Goal: Task Accomplishment & Management: Manage account settings

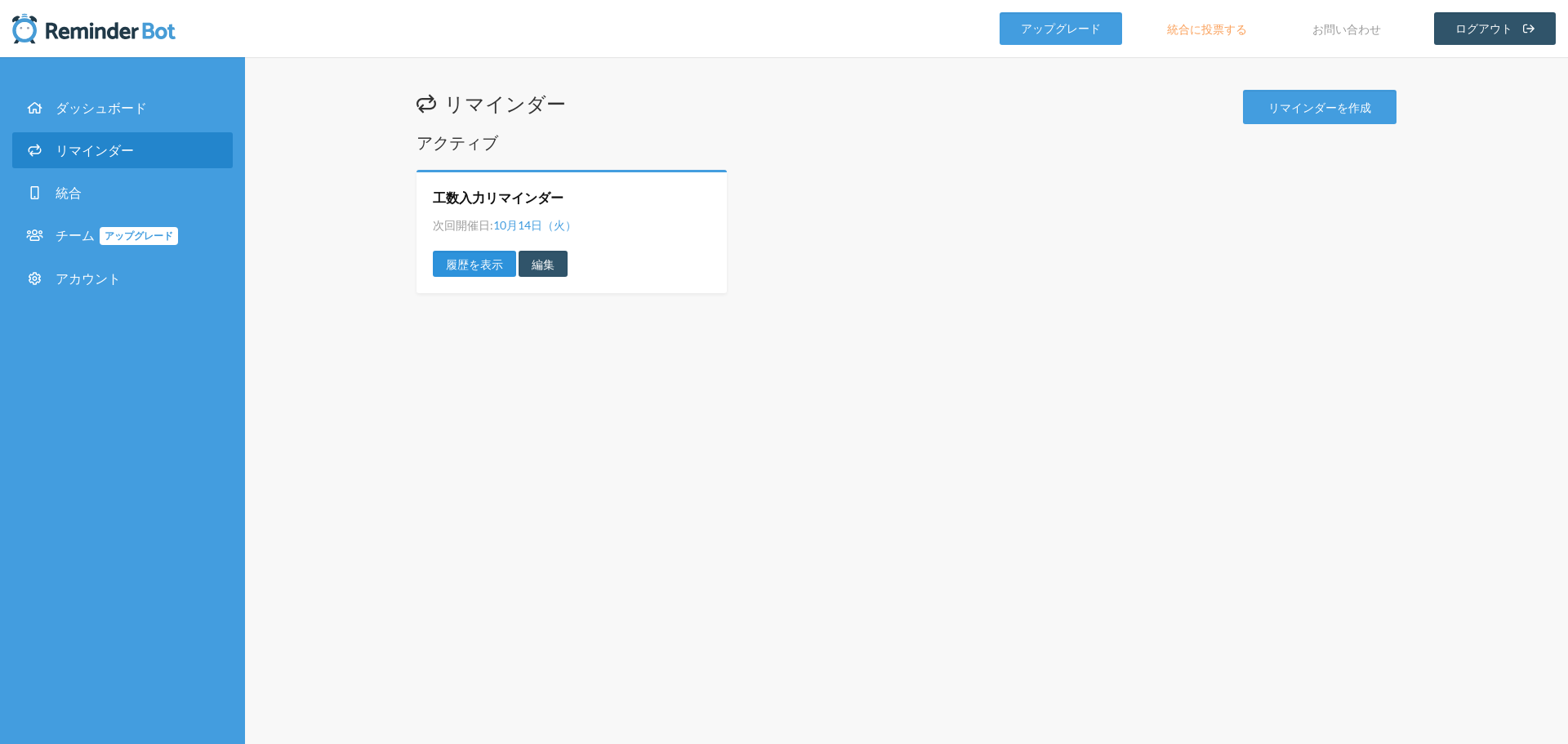
click at [488, 259] on font "履歴を表示" at bounding box center [474, 264] width 57 height 14
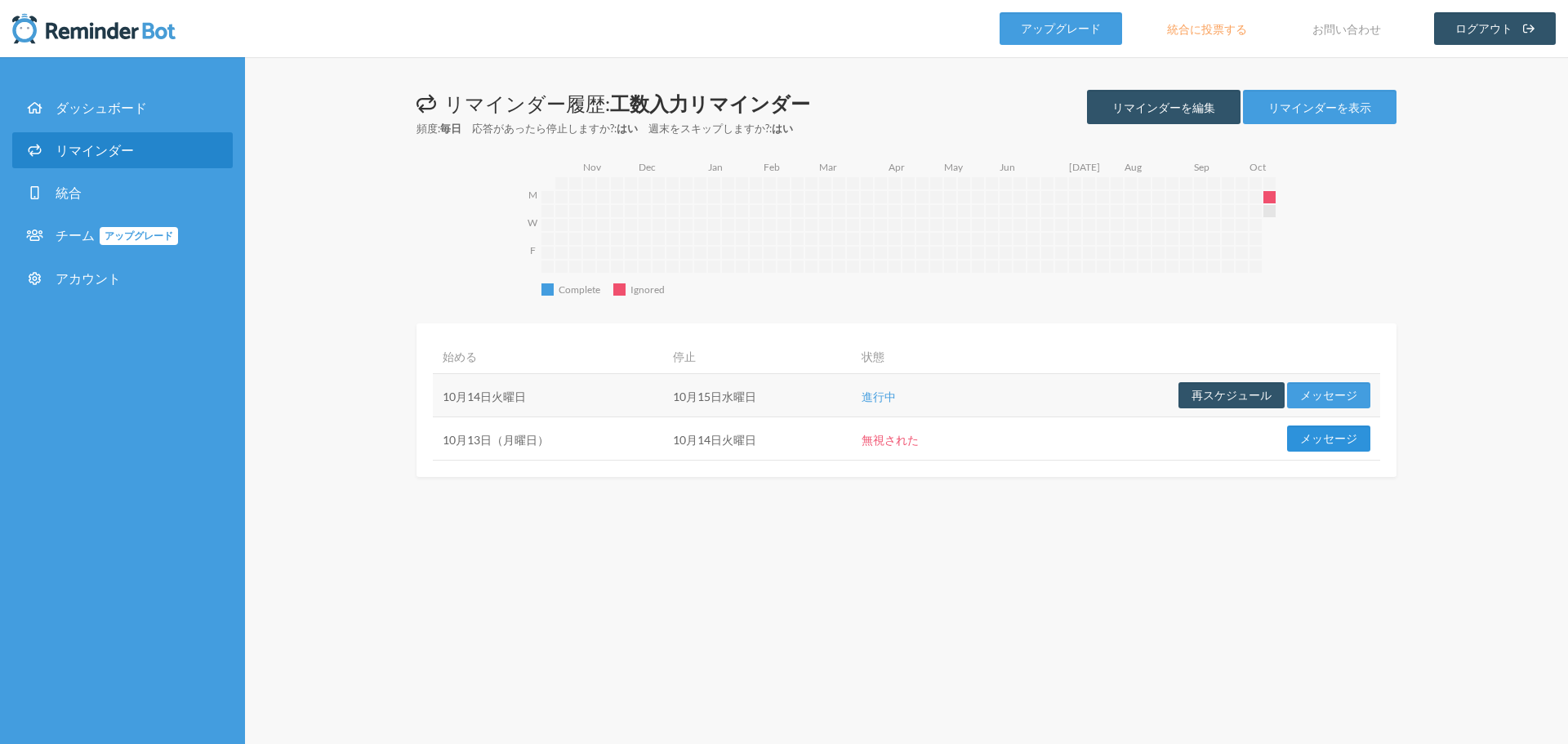
click at [1326, 435] on font "メッセージ" at bounding box center [1329, 439] width 57 height 14
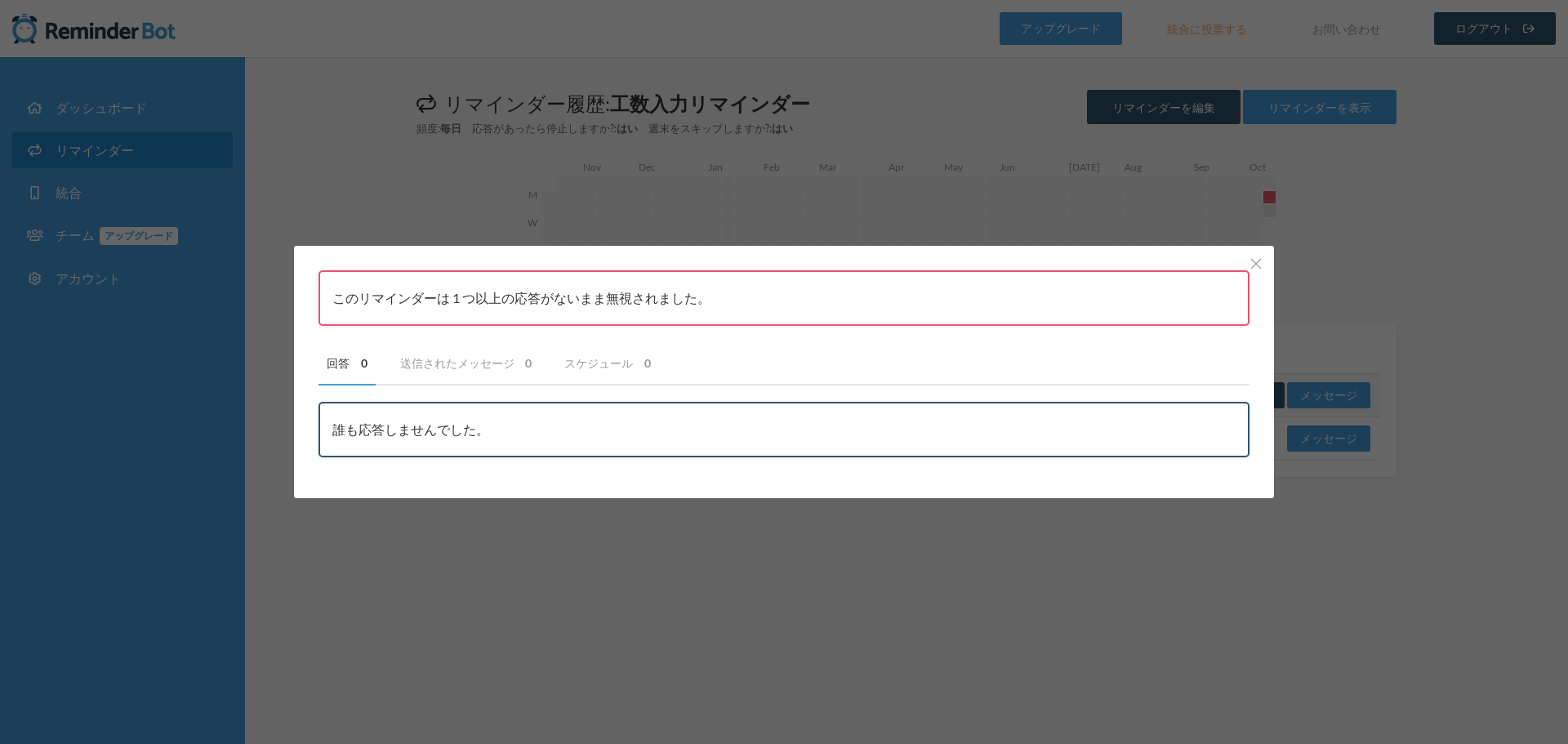
click at [1306, 594] on div "このリマインダーは 1 つ以上の応答がないまま無視されました。 回答 0 送信されたメッセージ 0 スケジュール 0 ユーザー メッセージ 送信先 誰も応答し…" at bounding box center [784, 372] width 1568 height 744
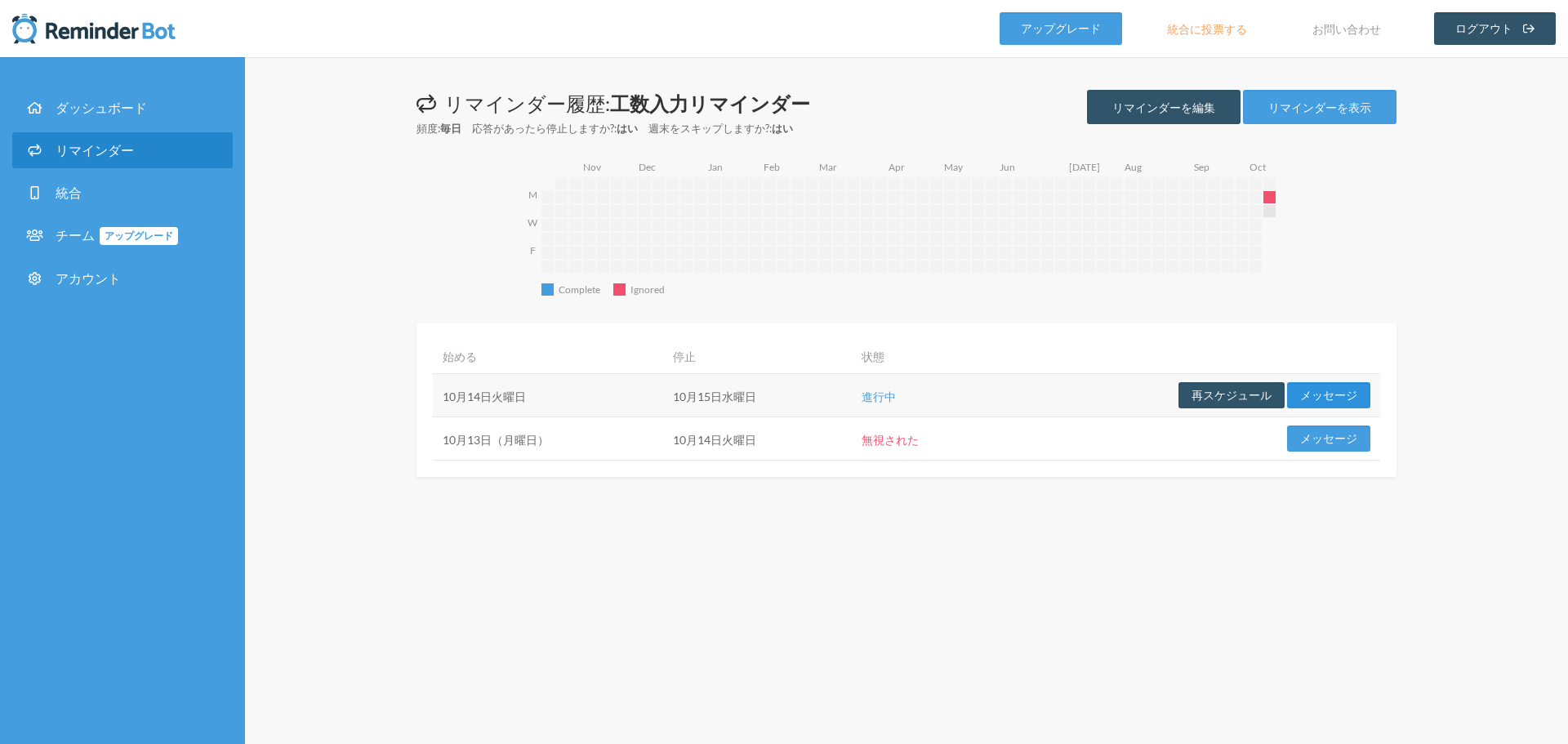
click at [1311, 393] on font "メッセージ" at bounding box center [1329, 395] width 57 height 14
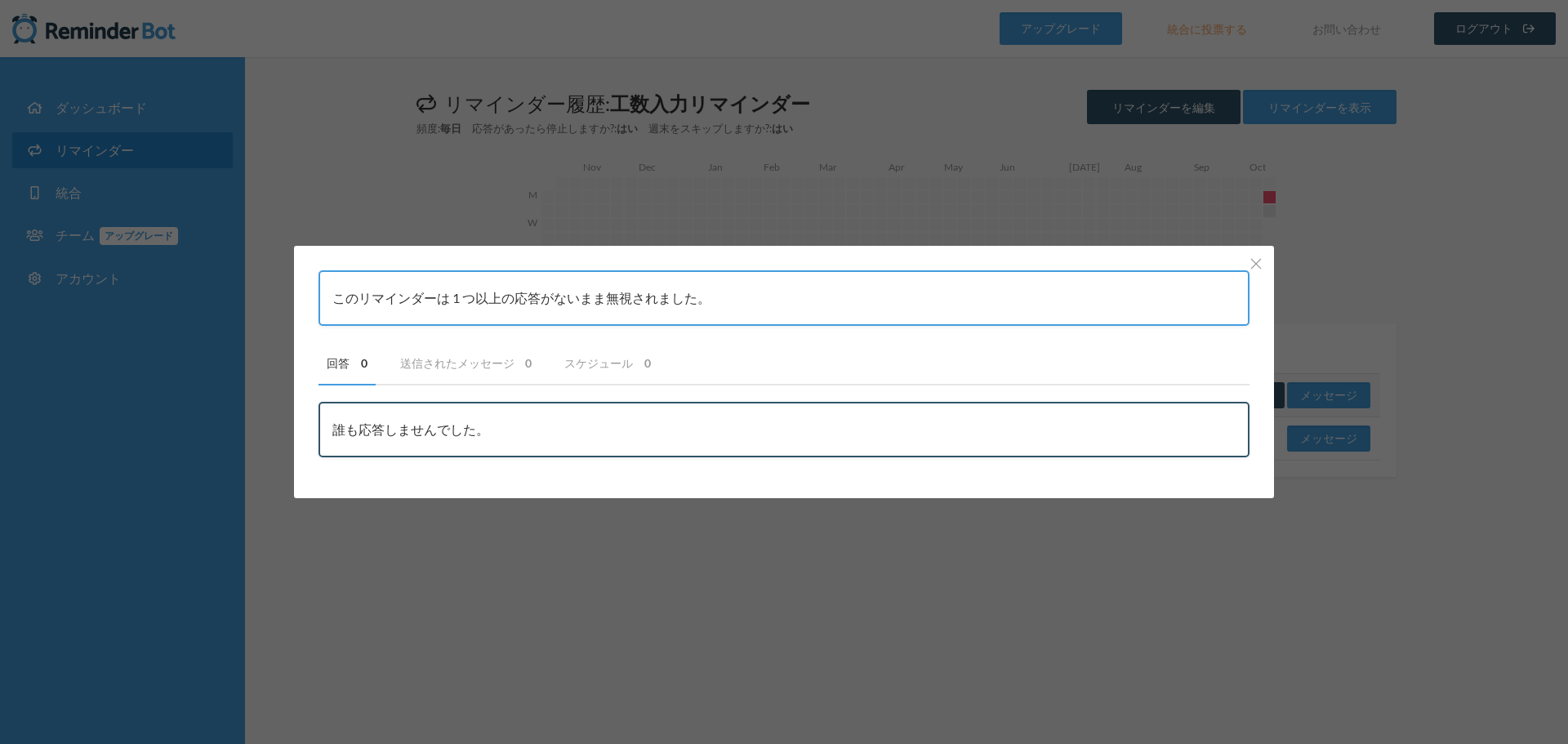
click at [1338, 564] on div "このリマインダーは 1 つ以上の応答がないまま無視されました。 回答 0 送信されたメッセージ 0 スケジュール 0 ユーザー メッセージ 送信先 誰も応答し…" at bounding box center [784, 372] width 1568 height 744
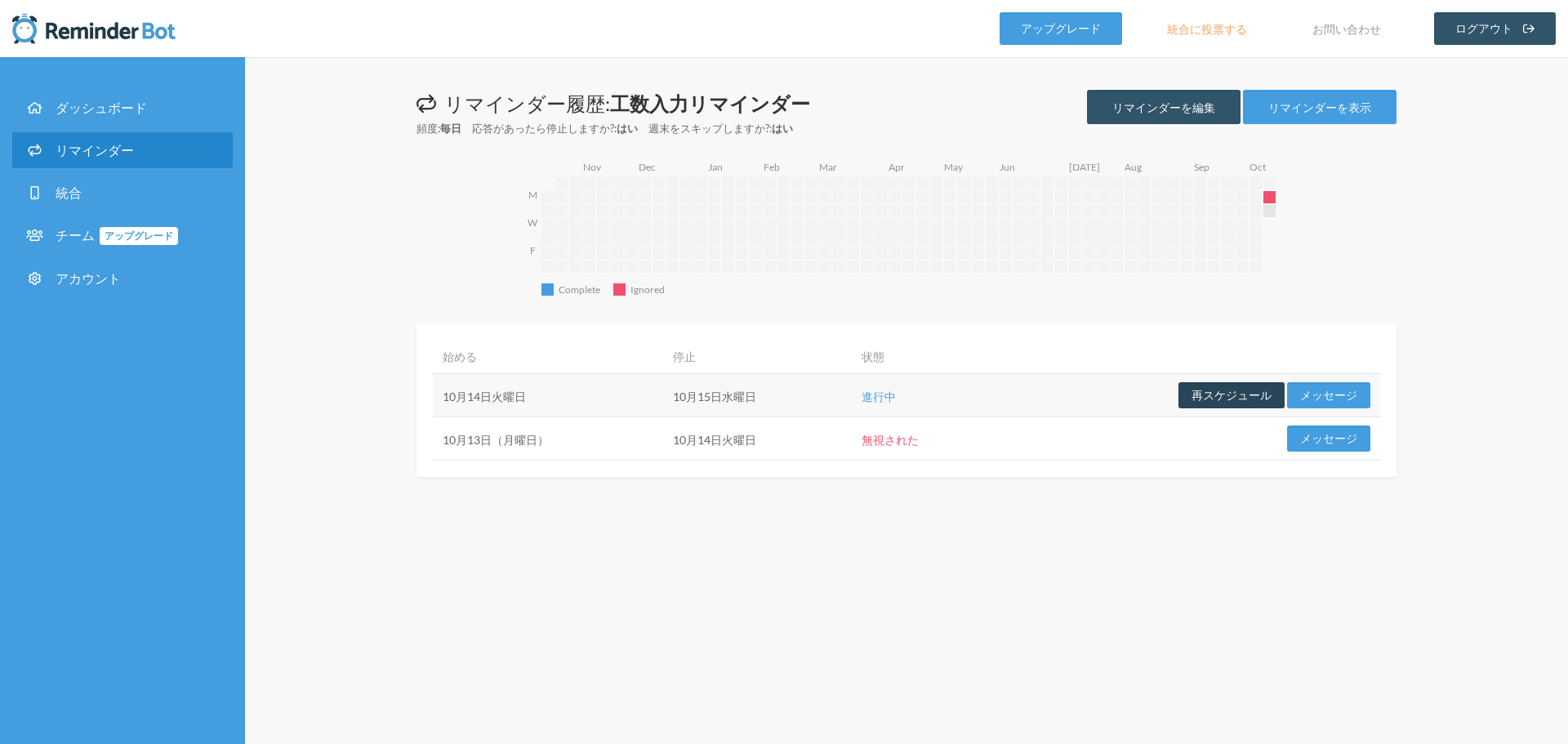
click at [1249, 404] on button "再スケジュール" at bounding box center [1232, 395] width 106 height 26
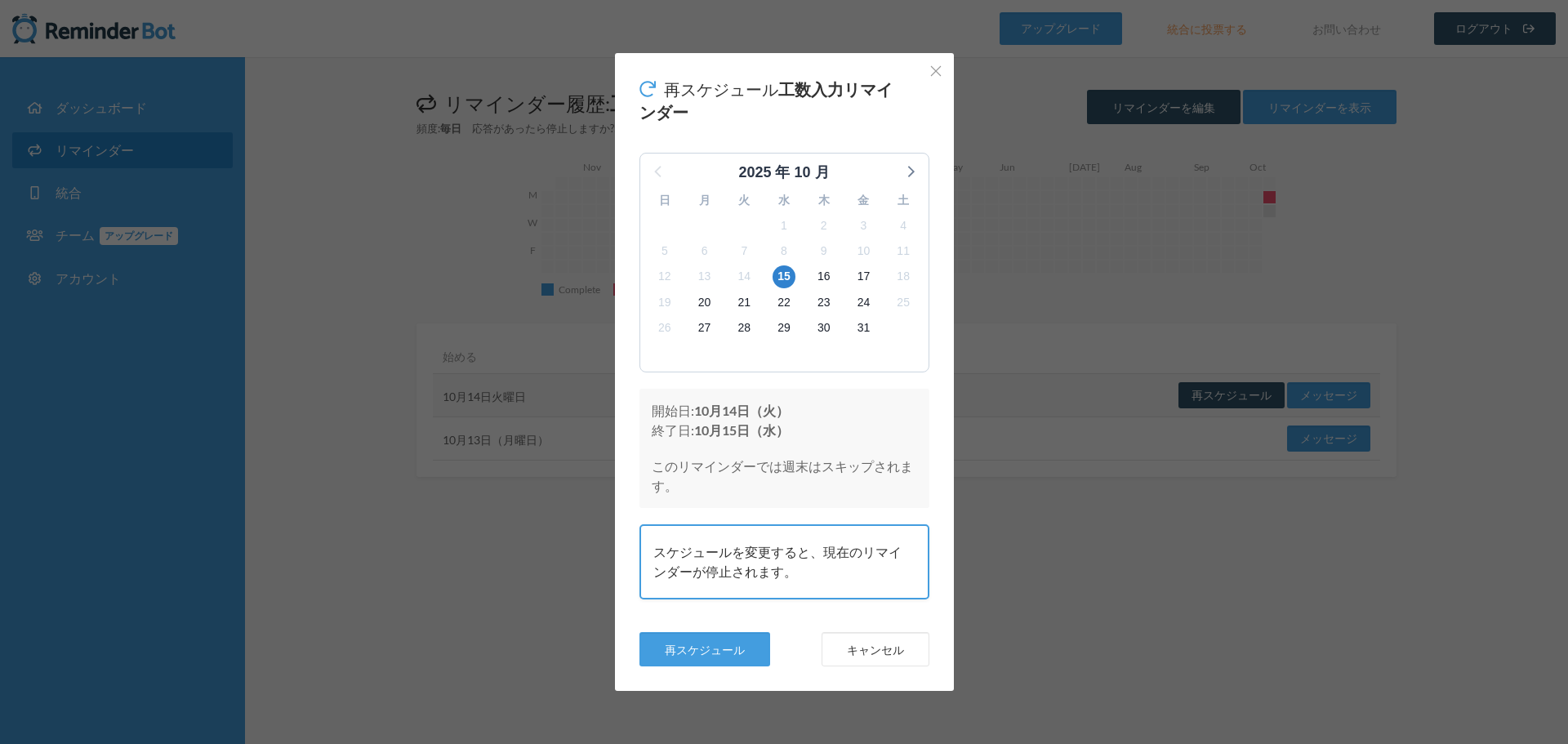
click at [1136, 575] on div "再スケジュール 工数入力リマインダー 2025 年 10 月 日 月 火 水 木 金 土 28 29 30 1 2 3 4 5 6 7 8 9 10 11 1…" at bounding box center [784, 372] width 1568 height 744
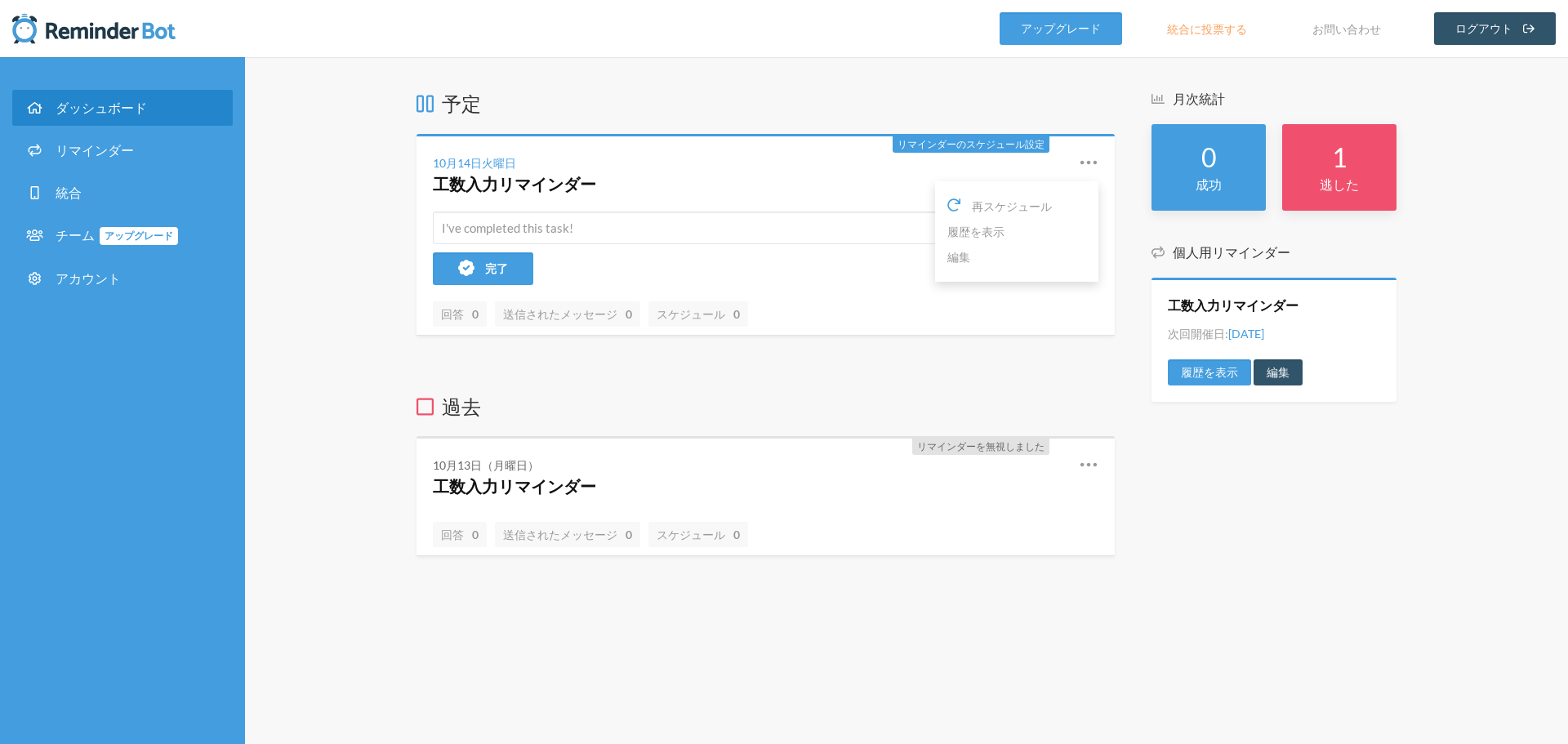
click at [1090, 160] on icon at bounding box center [1088, 162] width 20 height 20
click at [998, 255] on link "編集" at bounding box center [1016, 256] width 139 height 25
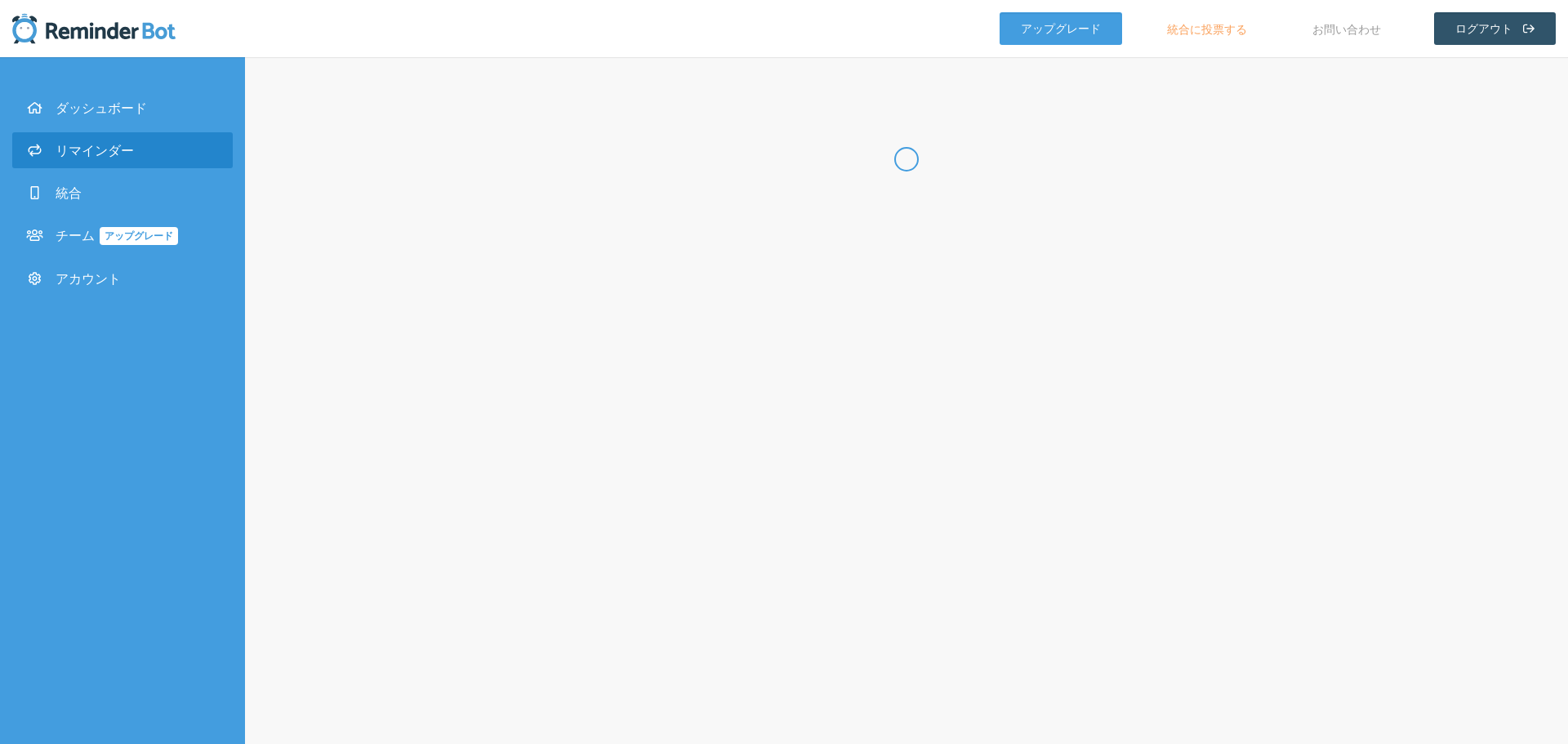
type input "工数入力リマインダー"
checkbox input "true"
select select "16:45:00"
select select "17:00:00"
select select "true"
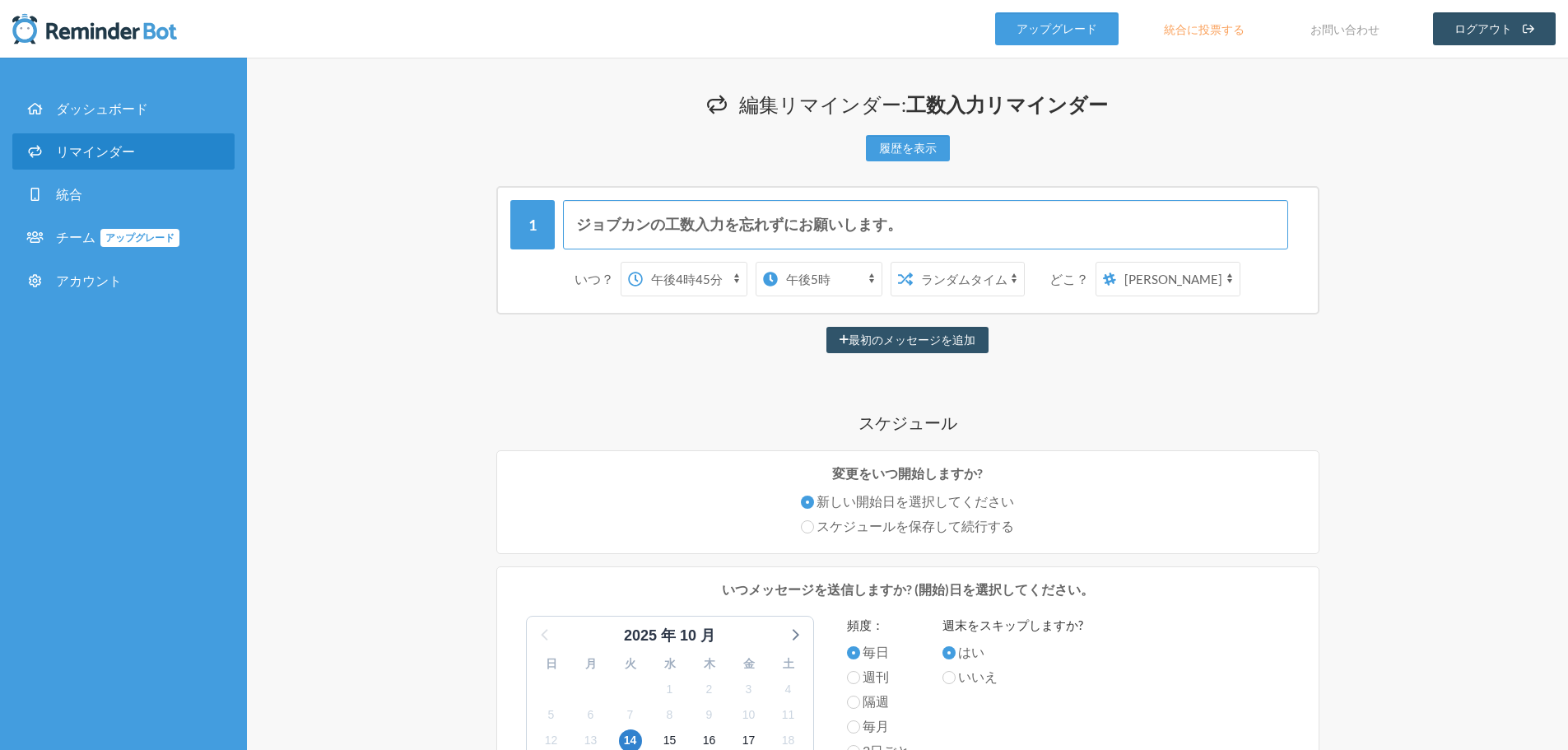
drag, startPoint x: 668, startPoint y: 223, endPoint x: 895, endPoint y: 224, distance: 227.0
click at [895, 224] on input "ジョブカンの工数入力を忘れずにお願いします。" at bounding box center [926, 224] width 725 height 50
